Goal: Task Accomplishment & Management: Manage account settings

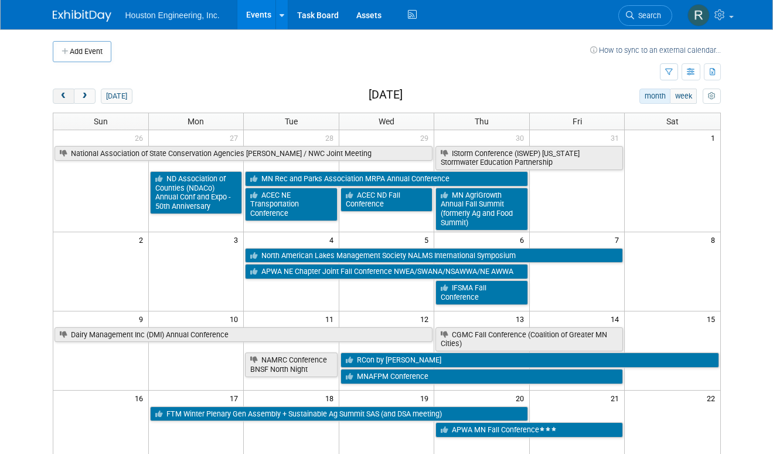
click at [57, 94] on button "prev" at bounding box center [64, 96] width 22 height 15
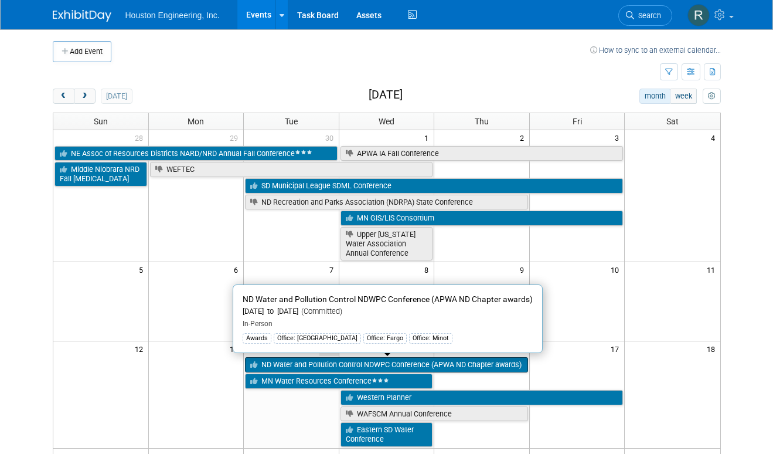
click at [328, 368] on link "ND Water and Pollution Control NDWPC Conference (APWA ND Chapter awards)" at bounding box center [386, 364] width 283 height 15
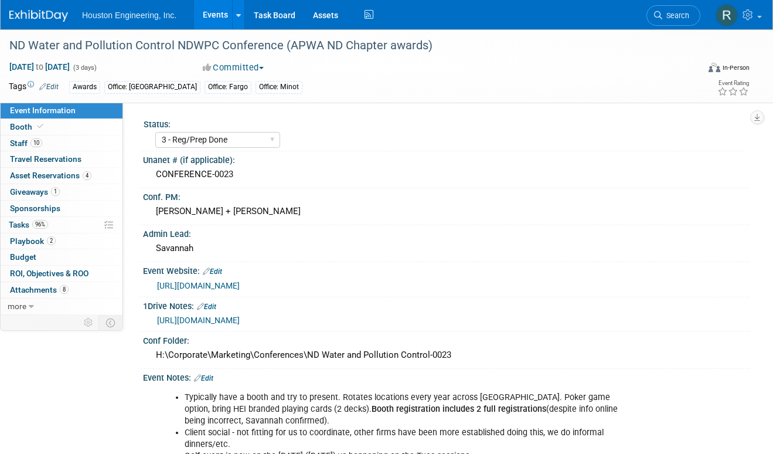
select select "3 - Reg/Prep Done"
select select "Yes"
select select "Mun. Infrastructure"
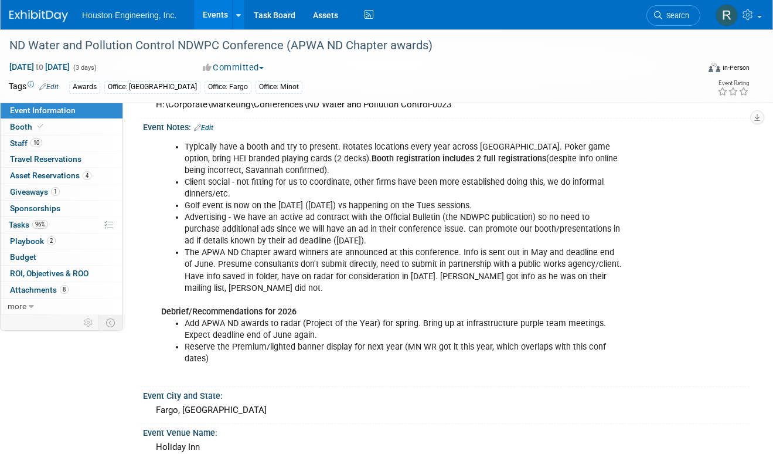
scroll to position [235, 0]
